Goal: Find specific page/section: Find specific page/section

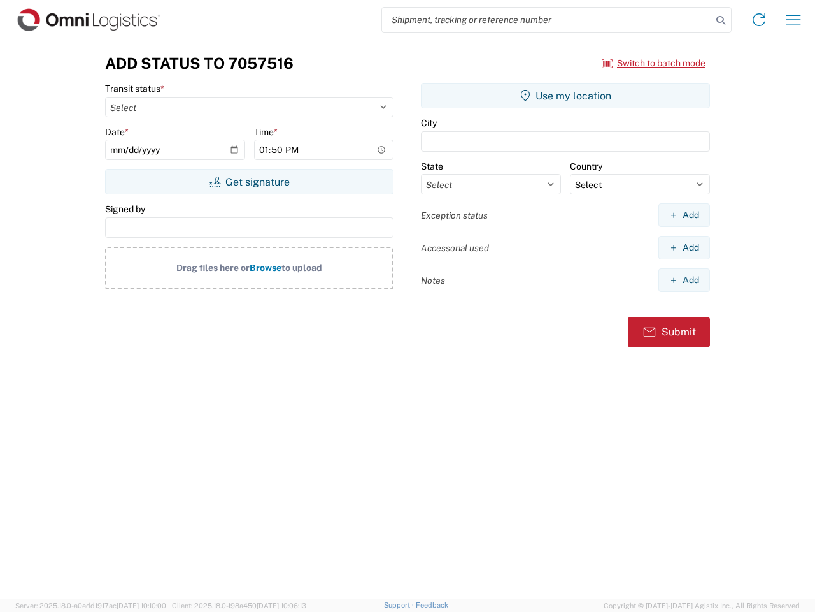
click at [547, 20] on input "search" at bounding box center [547, 20] width 330 height 24
click at [721, 20] on icon at bounding box center [721, 20] width 18 height 18
click at [759, 20] on icon at bounding box center [759, 20] width 20 height 20
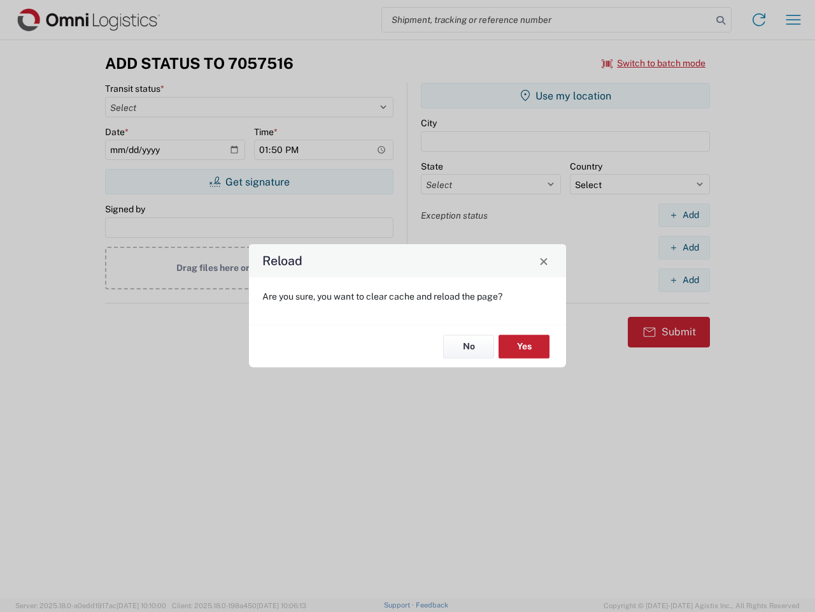
click at [794, 20] on div "Reload Are you sure, you want to clear cache and reload the page? No Yes" at bounding box center [407, 306] width 815 height 612
click at [654, 63] on div "Reload Are you sure, you want to clear cache and reload the page? No Yes" at bounding box center [407, 306] width 815 height 612
click at [249, 182] on div "Reload Are you sure, you want to clear cache and reload the page? No Yes" at bounding box center [407, 306] width 815 height 612
click at [566, 96] on div "Reload Are you sure, you want to clear cache and reload the page? No Yes" at bounding box center [407, 306] width 815 height 612
click at [684, 215] on div "Reload Are you sure, you want to clear cache and reload the page? No Yes" at bounding box center [407, 306] width 815 height 612
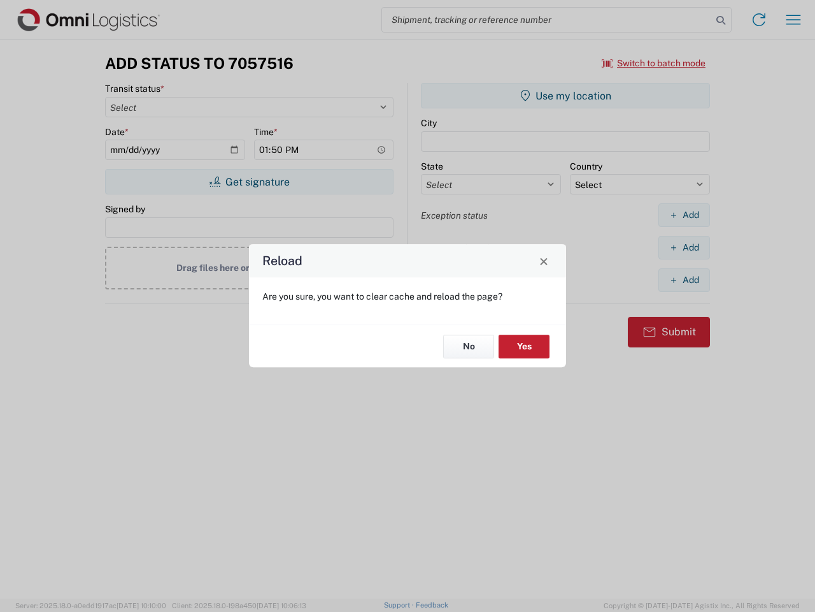
click at [684, 247] on div "Reload Are you sure, you want to clear cache and reload the page? No Yes" at bounding box center [407, 306] width 815 height 612
click at [684, 280] on div "Reload Are you sure, you want to clear cache and reload the page? No Yes" at bounding box center [407, 306] width 815 height 612
